Goal: Transaction & Acquisition: Book appointment/travel/reservation

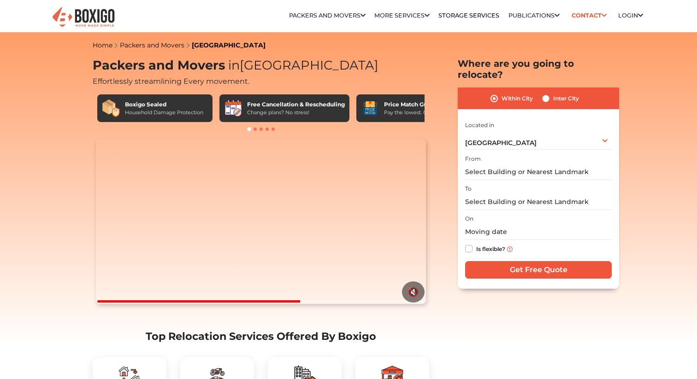
click at [553, 93] on label "Inter City" at bounding box center [566, 98] width 26 height 11
click at [545, 93] on input "Inter City" at bounding box center [545, 97] width 7 height 9
radio input "true"
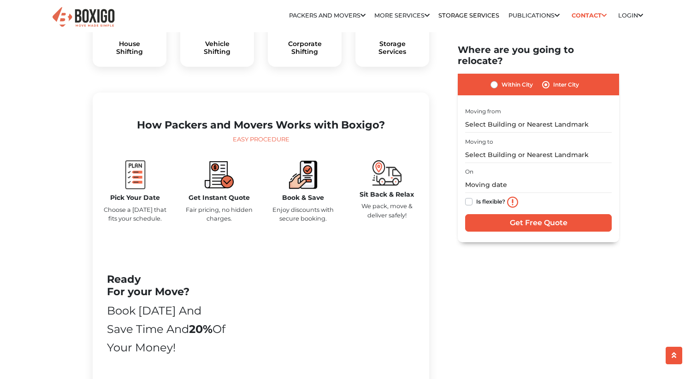
scroll to position [355, 0]
click at [517, 117] on input "text" at bounding box center [538, 125] width 147 height 16
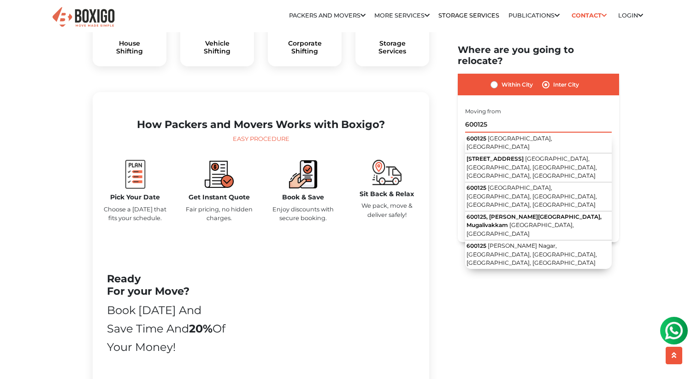
scroll to position [0, 0]
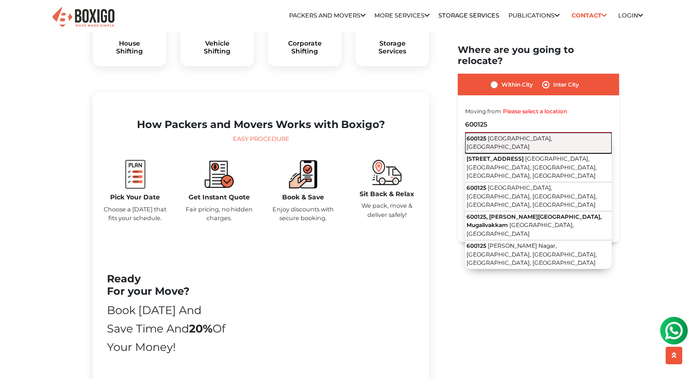
click at [526, 135] on span "[GEOGRAPHIC_DATA], [GEOGRAPHIC_DATA]" at bounding box center [510, 143] width 86 height 16
type input "Chennai, Tamil Nadu 600125"
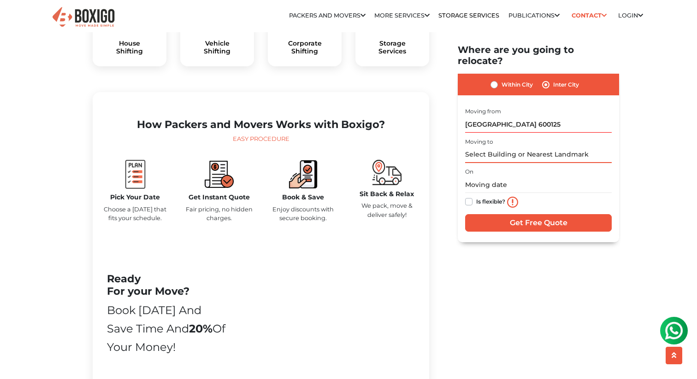
click at [511, 147] on input "text" at bounding box center [538, 155] width 147 height 16
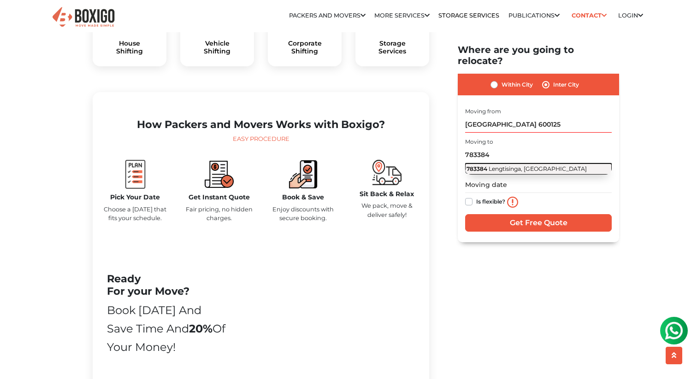
click at [527, 166] on span "Lengtisinga, Assam" at bounding box center [538, 169] width 98 height 7
type input "Lengtisinga, Assam 783384"
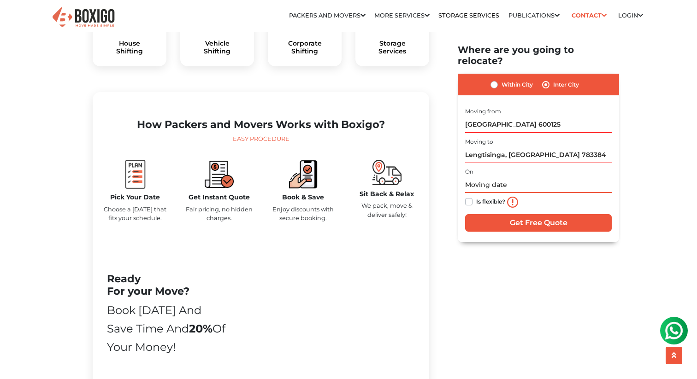
click at [536, 179] on input "text" at bounding box center [538, 185] width 147 height 16
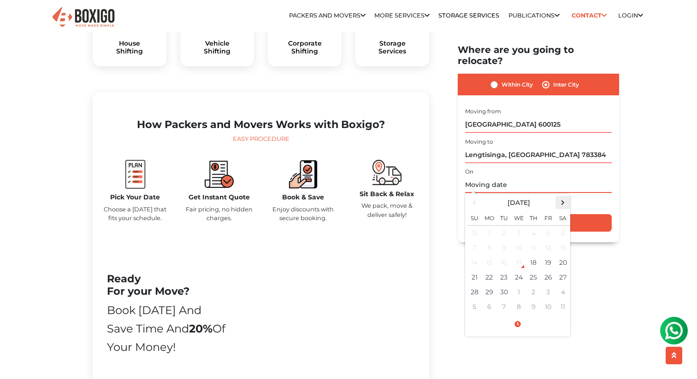
click at [563, 196] on span at bounding box center [563, 202] width 12 height 12
click at [520, 226] on td "1" at bounding box center [518, 233] width 15 height 15
type input "10/01/2025 12:00 AM"
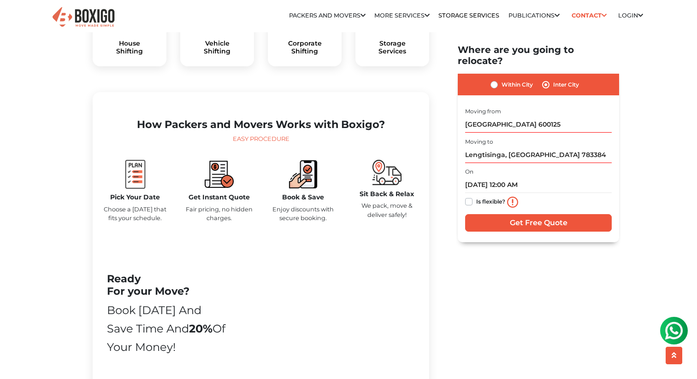
click at [476, 196] on label "Is flexible?" at bounding box center [490, 201] width 29 height 10
click at [469, 196] on input "Is flexible?" at bounding box center [468, 200] width 7 height 9
checkbox input "true"
click at [560, 214] on input "Get Free Quote" at bounding box center [538, 223] width 147 height 18
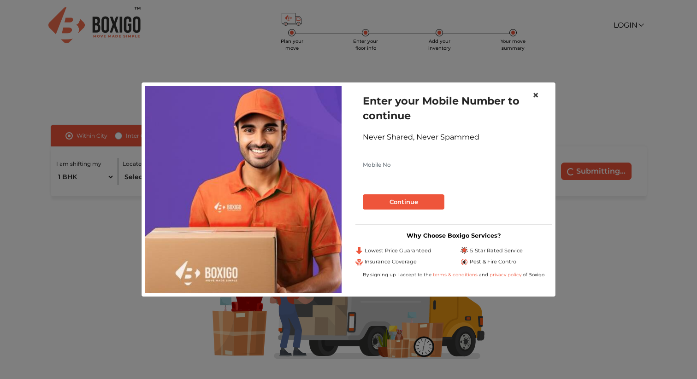
click at [536, 98] on span "×" at bounding box center [535, 95] width 6 height 13
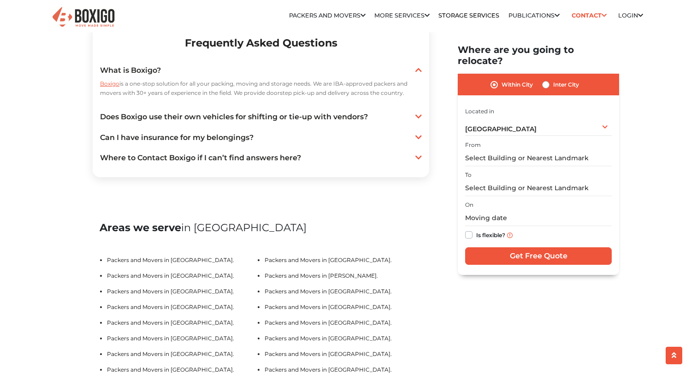
scroll to position [1508, 0]
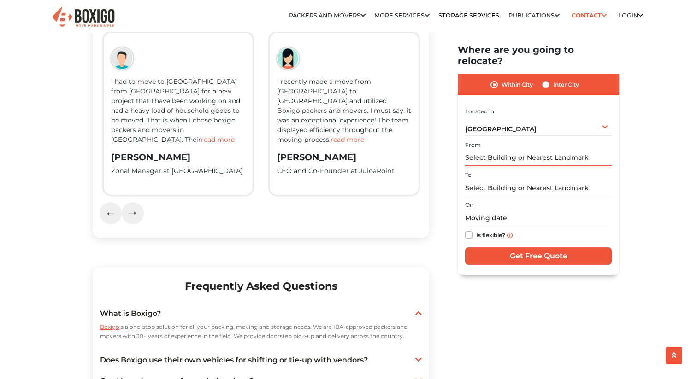
click at [536, 150] on input "text" at bounding box center [538, 158] width 147 height 16
click at [547, 122] on div "[GEOGRAPHIC_DATA] Select City [GEOGRAPHIC_DATA] [GEOGRAPHIC_DATA] [GEOGRAPHIC_D…" at bounding box center [538, 126] width 147 height 19
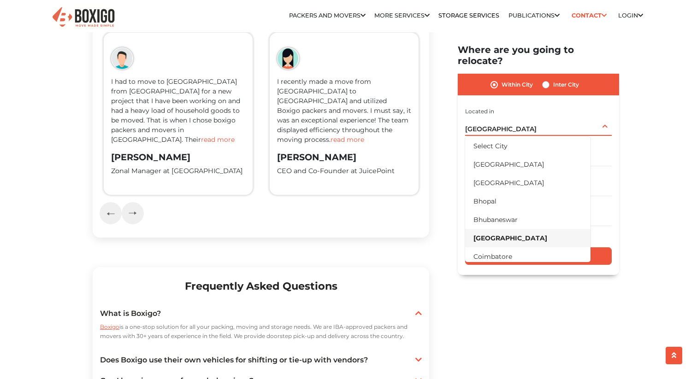
click at [547, 122] on div "[GEOGRAPHIC_DATA] Select City [GEOGRAPHIC_DATA] [GEOGRAPHIC_DATA] [GEOGRAPHIC_D…" at bounding box center [538, 126] width 147 height 19
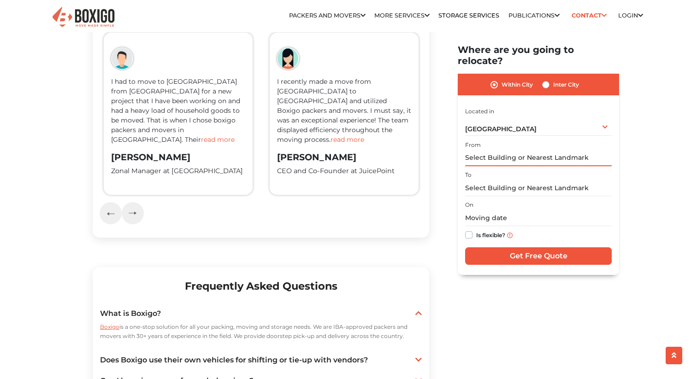
click at [525, 151] on input "text" at bounding box center [538, 158] width 147 height 16
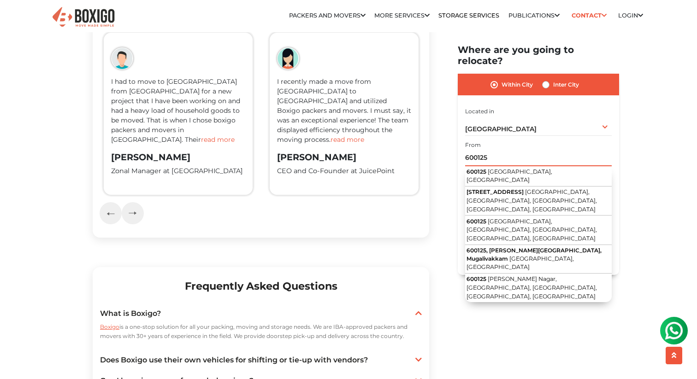
type input "600125"
click at [681, 325] on img at bounding box center [674, 331] width 18 height 18
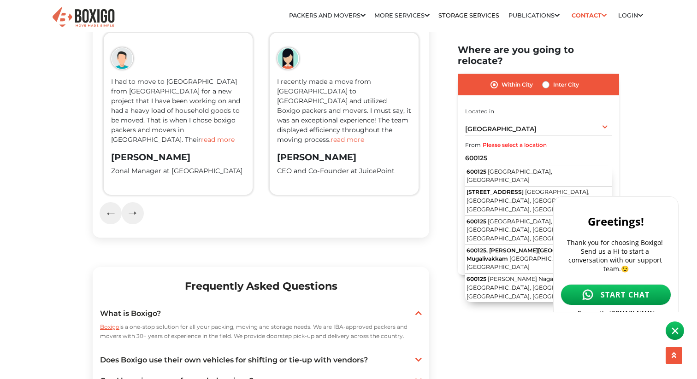
click at [633, 290] on span "START CHAT" at bounding box center [625, 295] width 49 height 10
